Goal: Task Accomplishment & Management: Manage account settings

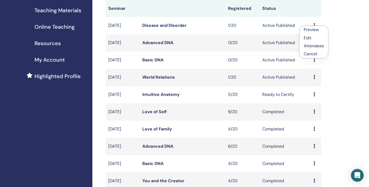
scroll to position [84, 0]
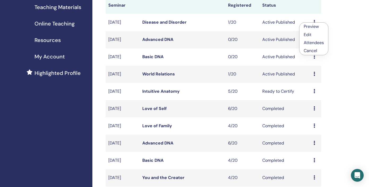
click at [150, 92] on link "Intuitive Anatomy" at bounding box center [160, 91] width 37 height 6
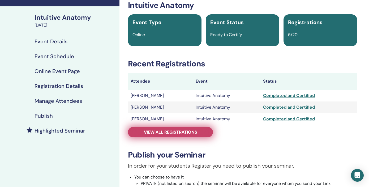
scroll to position [32, 0]
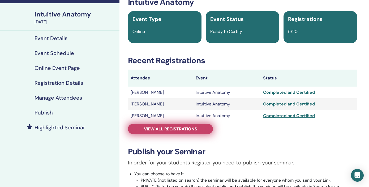
click at [184, 128] on span "View all registrations" at bounding box center [170, 129] width 53 height 6
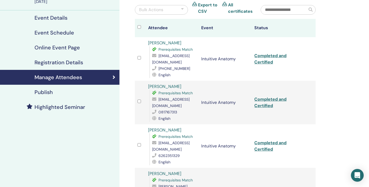
scroll to position [54, 0]
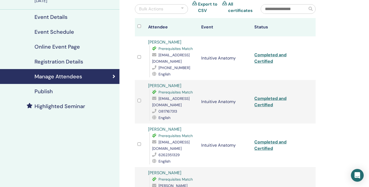
drag, startPoint x: 152, startPoint y: 62, endPoint x: 207, endPoint y: 62, distance: 55.2
click at [189, 62] on span "[EMAIL_ADDRESS][DOMAIN_NAME]" at bounding box center [170, 58] width 37 height 11
copy span "[EMAIL_ADDRESS][DOMAIN_NAME]"
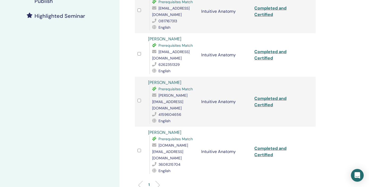
scroll to position [146, 0]
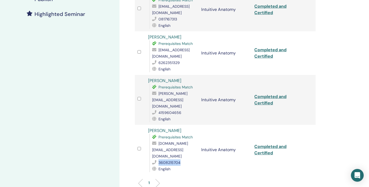
drag, startPoint x: 159, startPoint y: 149, endPoint x: 180, endPoint y: 150, distance: 21.0
click at [180, 160] on span "3608215704" at bounding box center [169, 162] width 22 height 5
copy span "3608215704"
